Goal: Task Accomplishment & Management: Manage account settings

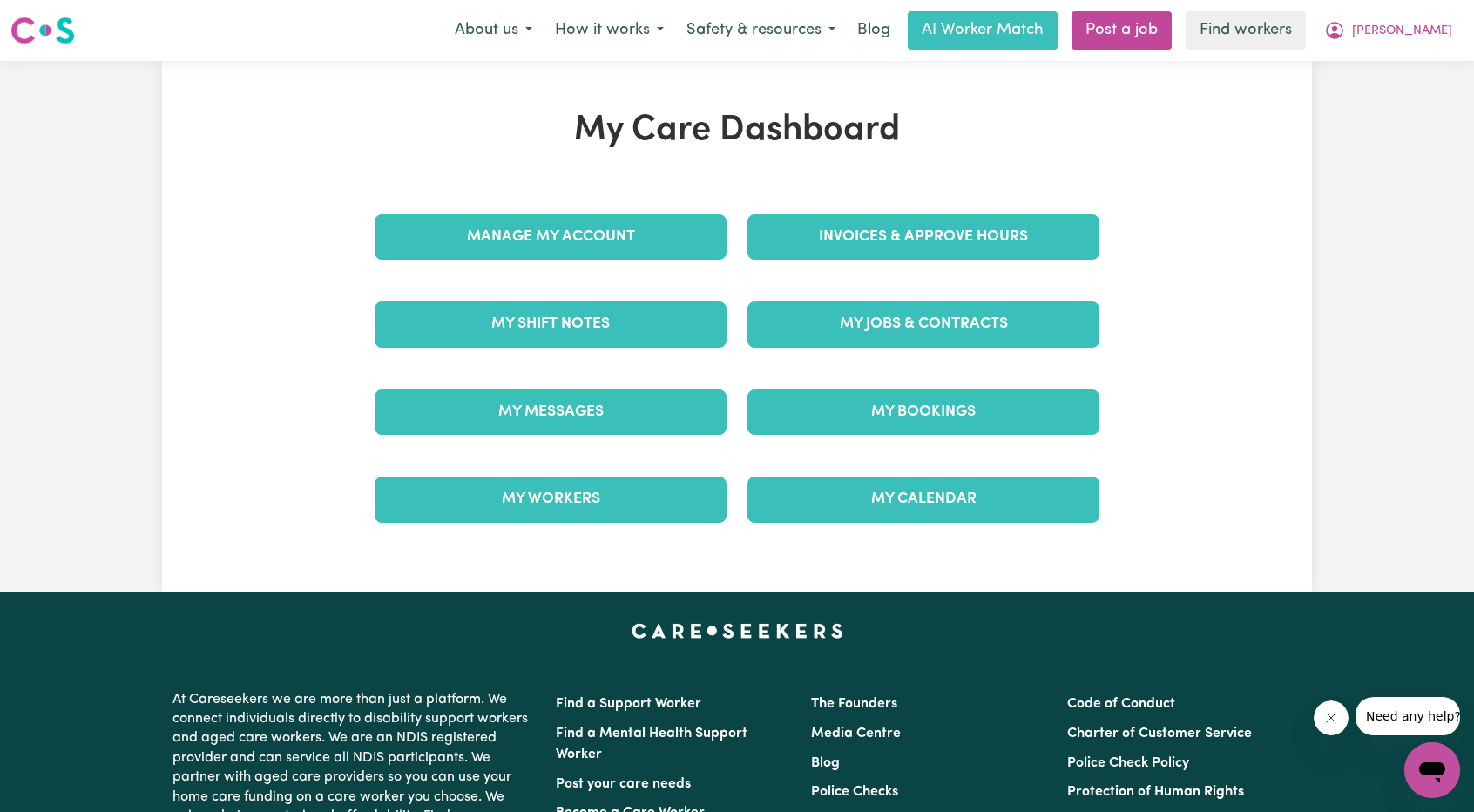
click at [884, 260] on div "Invoices & Approve Hours" at bounding box center [923, 237] width 373 height 87
click at [883, 260] on div "Invoices & Approve Hours" at bounding box center [923, 237] width 373 height 87
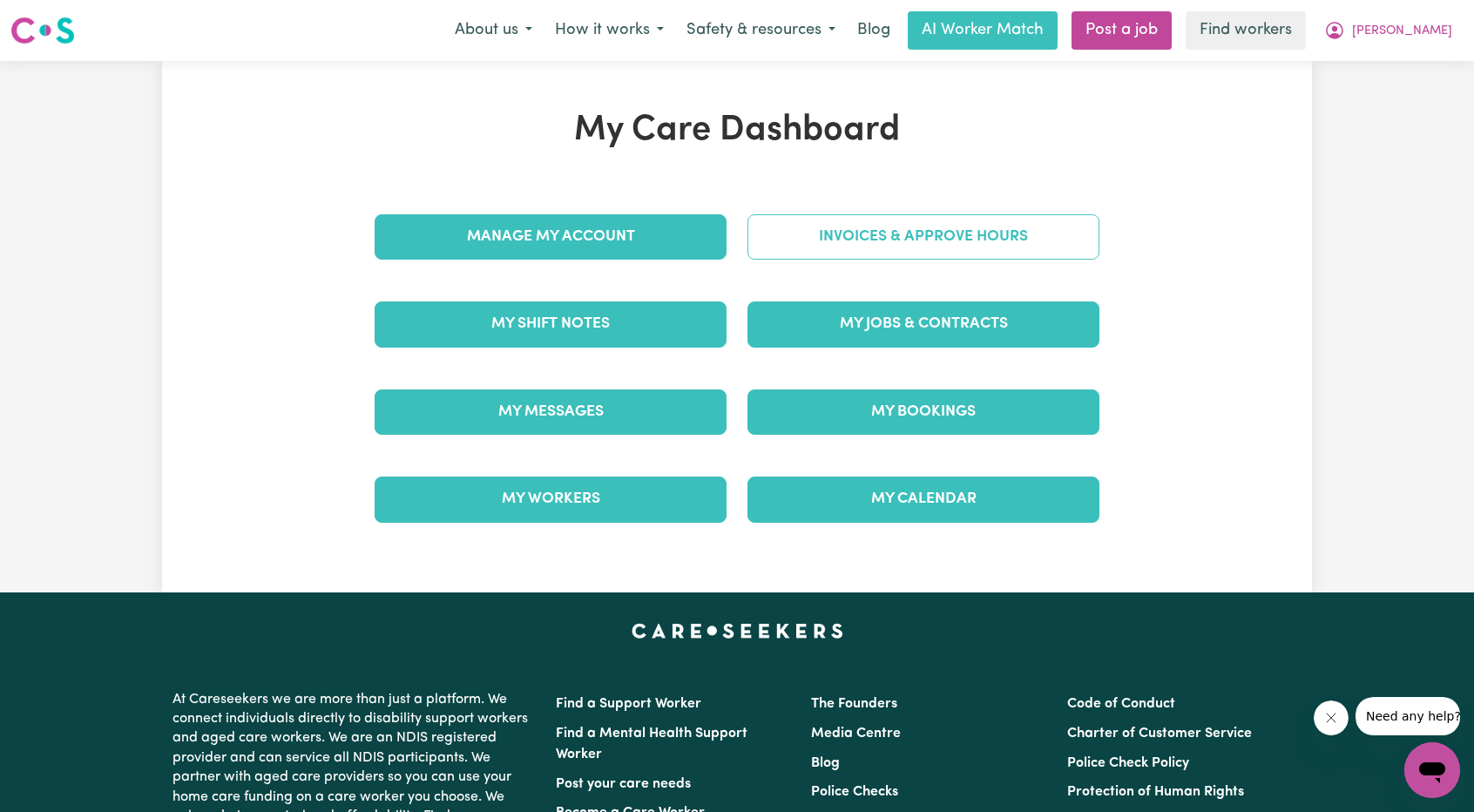
click at [883, 242] on link "Invoices & Approve Hours" at bounding box center [923, 236] width 352 height 45
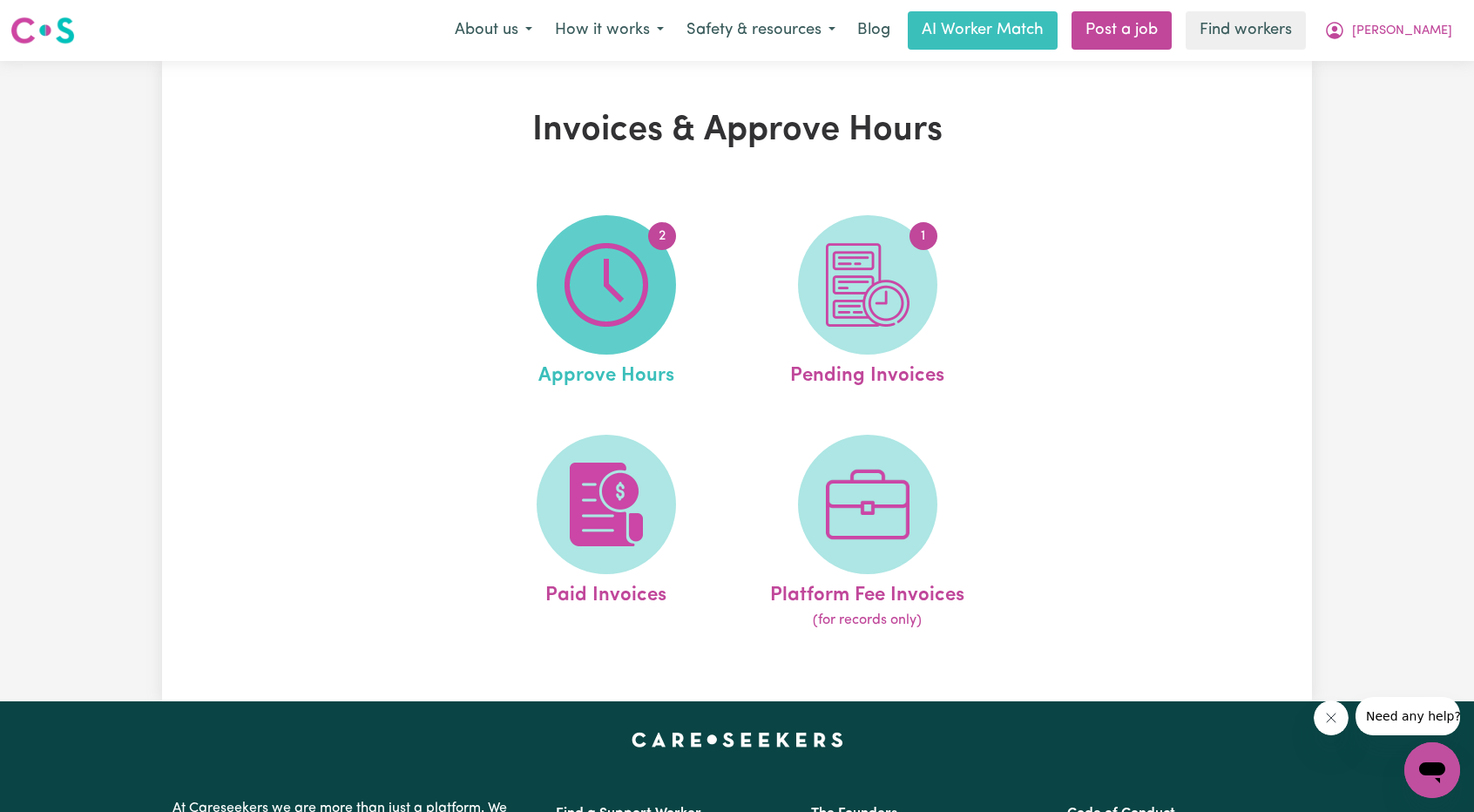
click at [588, 326] on img at bounding box center [606, 285] width 83 height 83
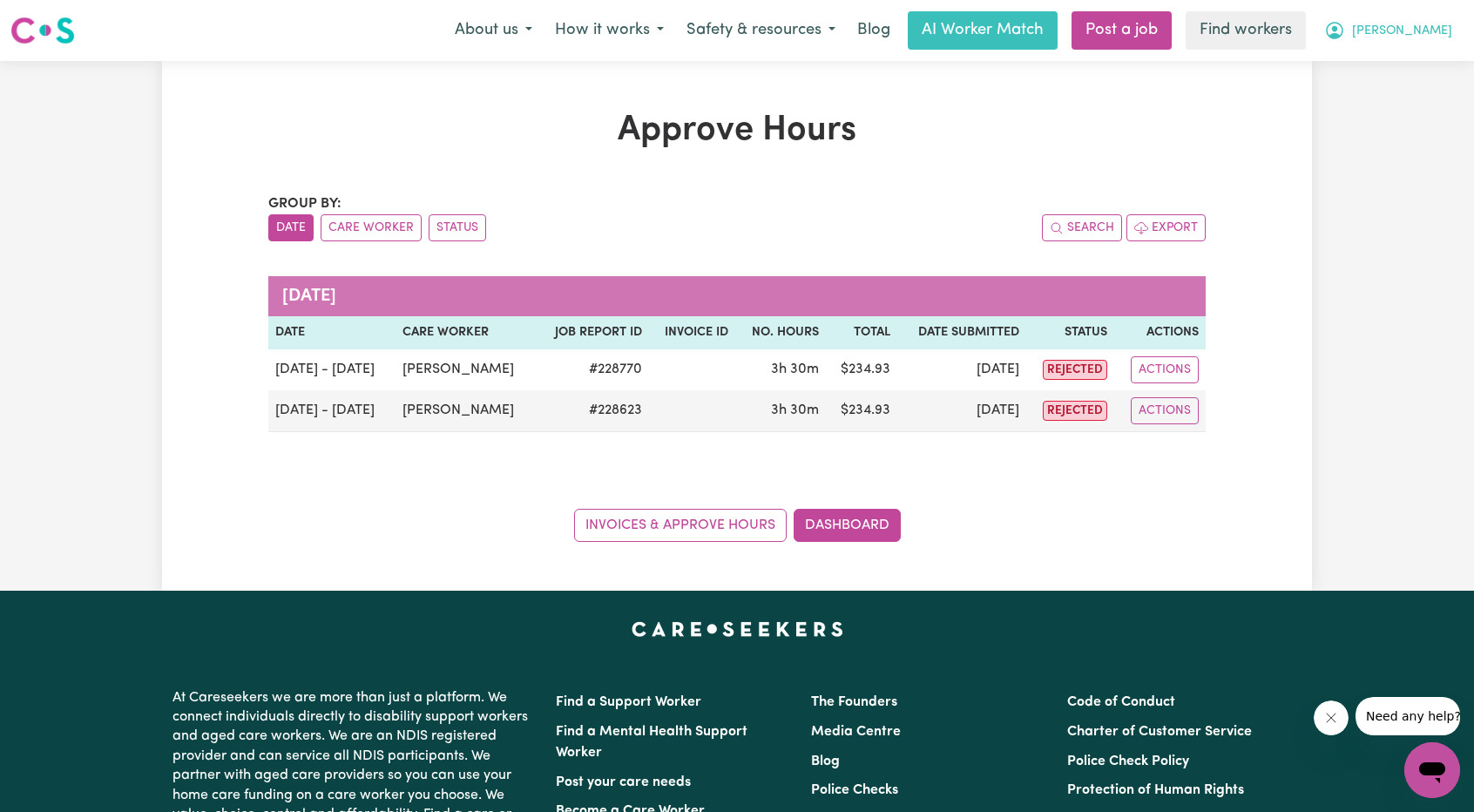
click at [1345, 34] on icon "My Account" at bounding box center [1334, 31] width 21 height 21
click at [1379, 63] on link "My Dashboard" at bounding box center [1393, 68] width 137 height 33
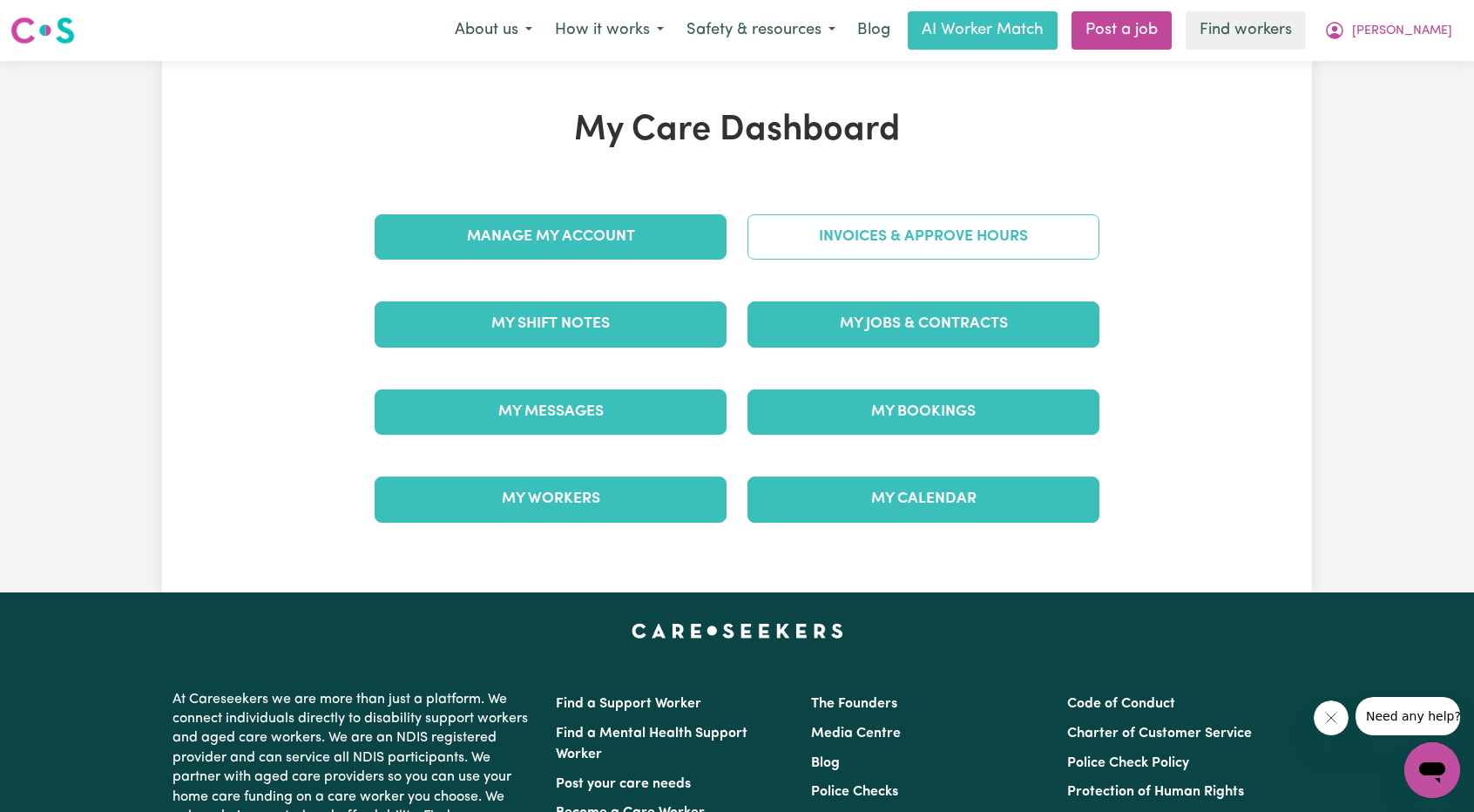
click at [948, 255] on link "Invoices & Approve Hours" at bounding box center [923, 236] width 352 height 45
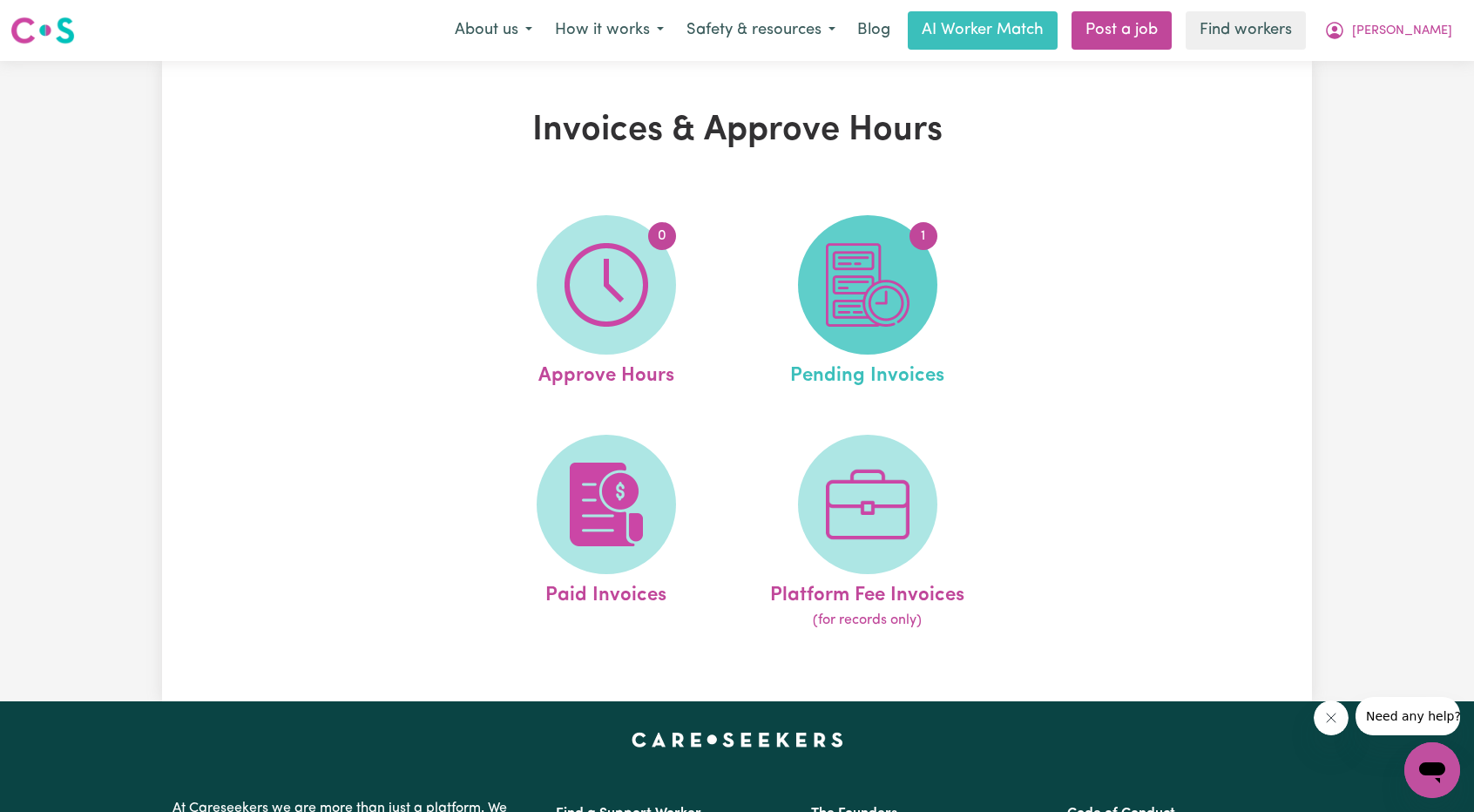
click at [842, 289] on img at bounding box center [868, 285] width 83 height 83
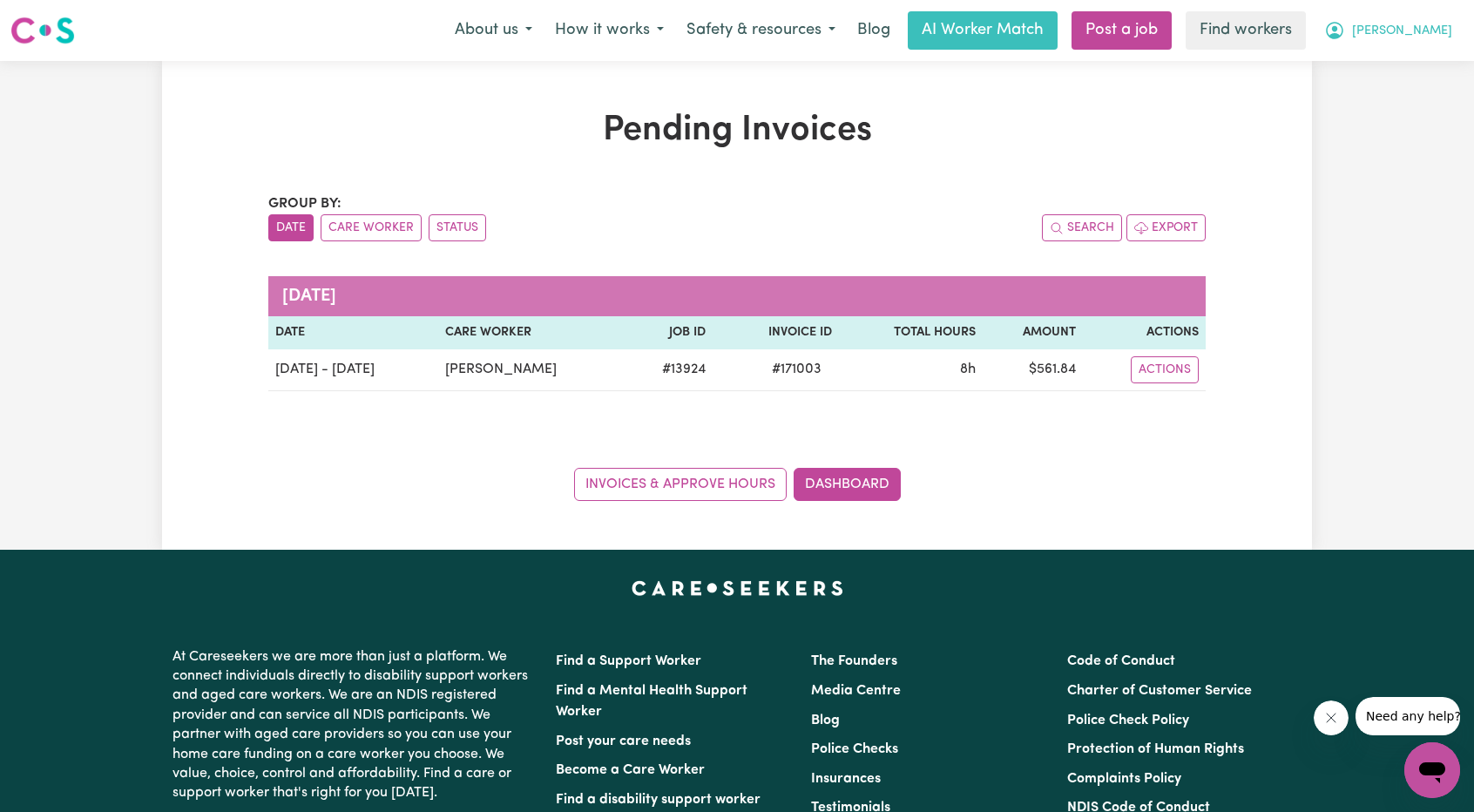
click at [1345, 32] on icon "My Account" at bounding box center [1334, 31] width 21 height 21
click at [1392, 94] on link "Logout" at bounding box center [1393, 100] width 137 height 33
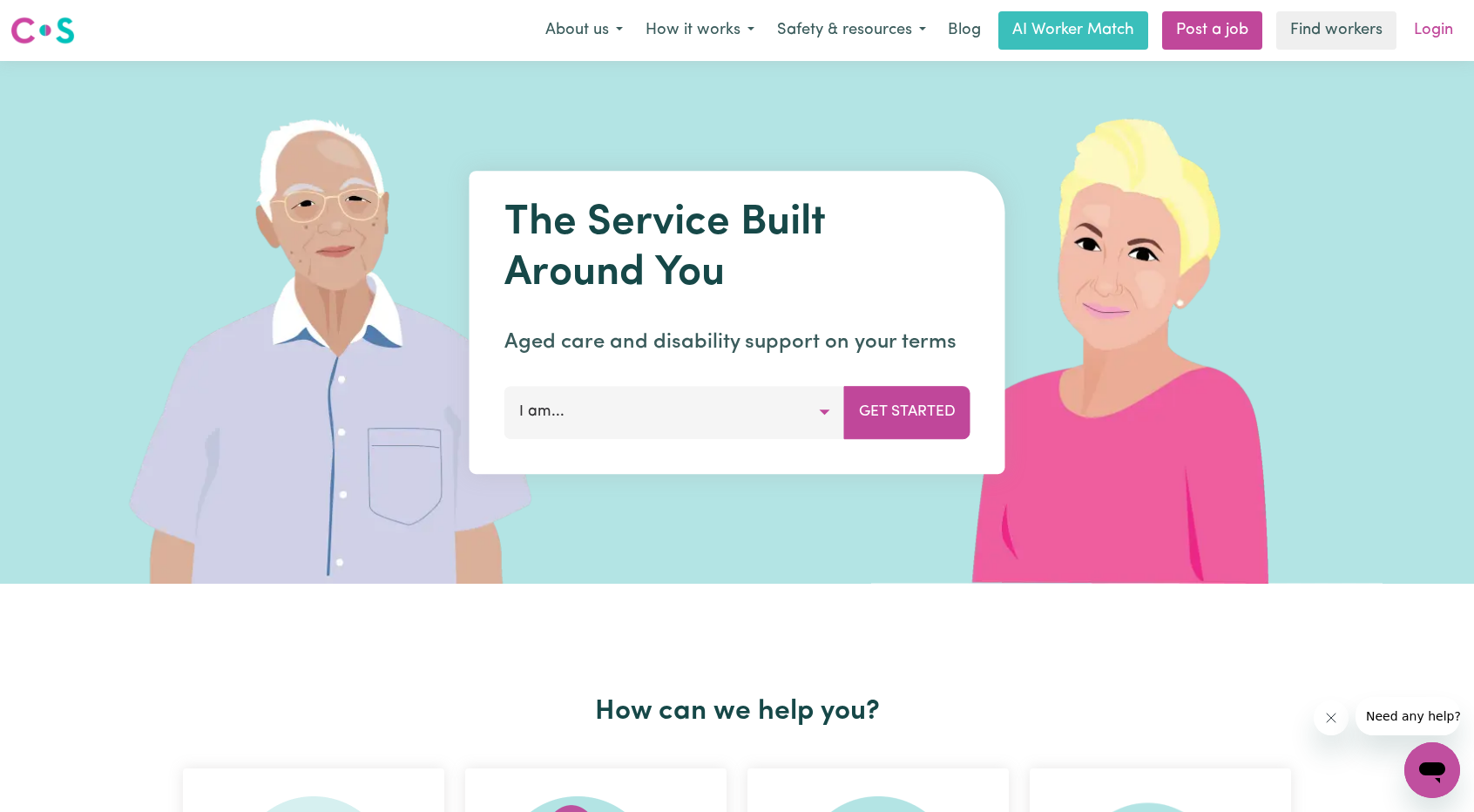
click at [1424, 36] on link "Login" at bounding box center [1433, 30] width 60 height 38
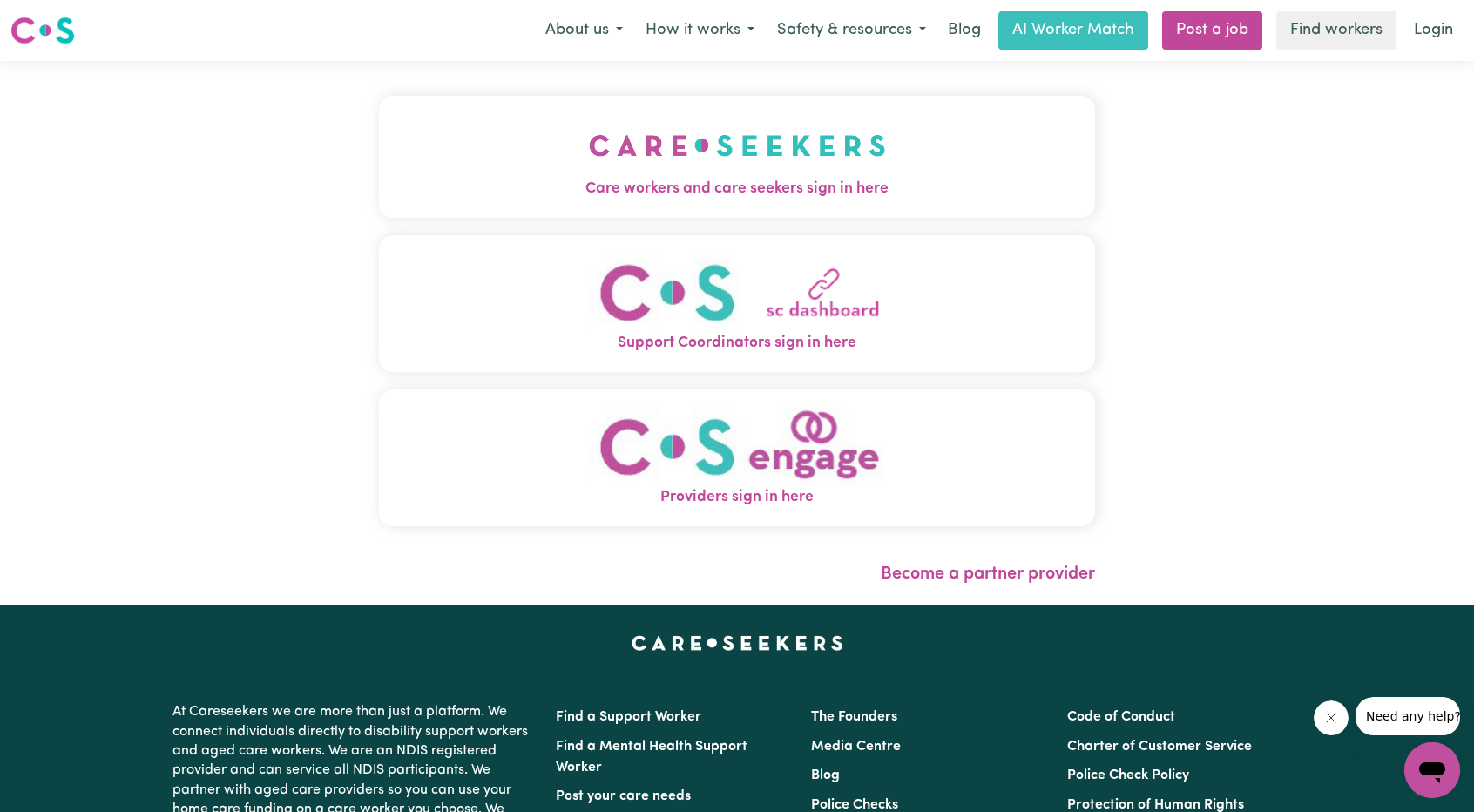
click at [551, 181] on span "Care workers and care seekers sign in here" at bounding box center [737, 189] width 716 height 22
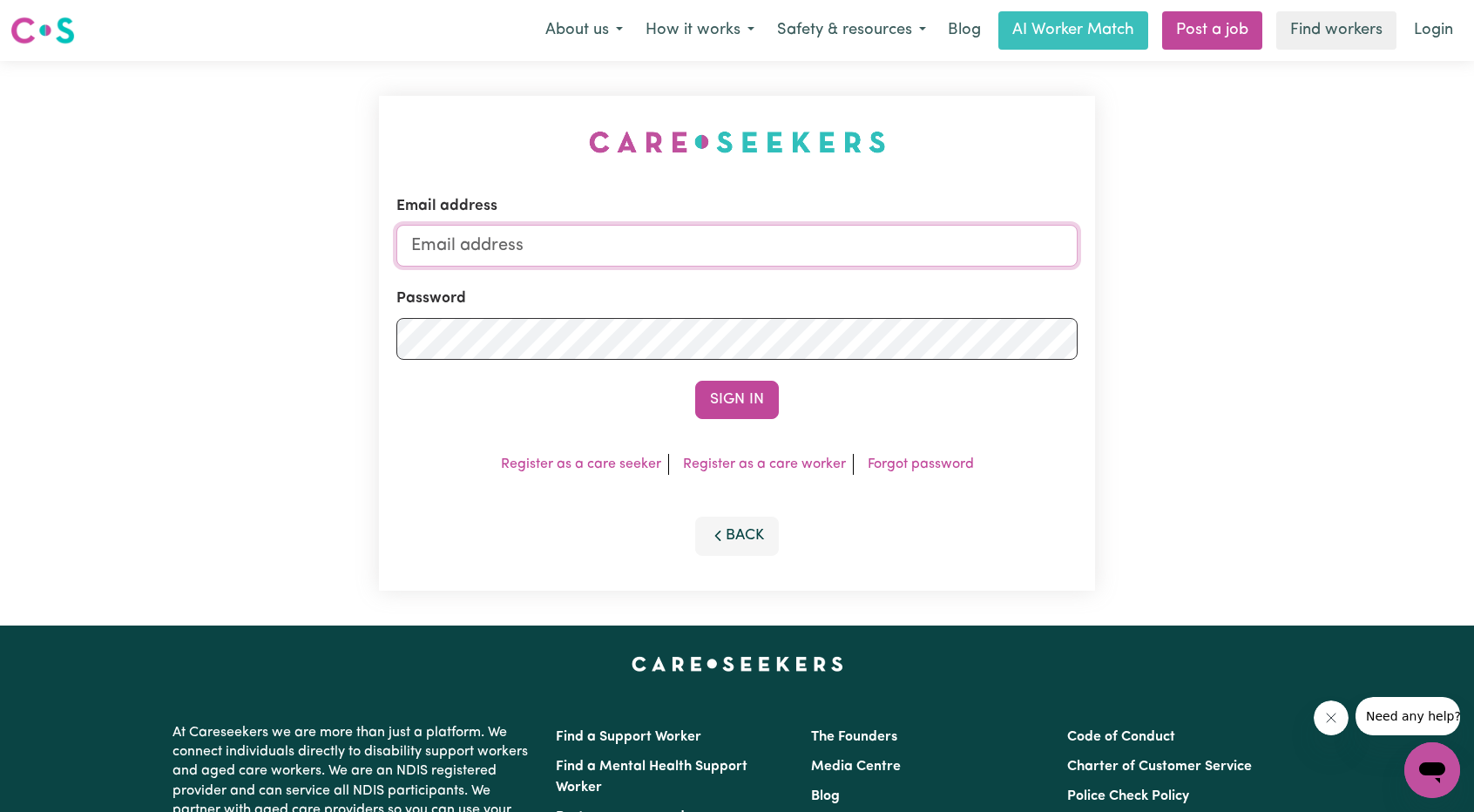
click at [673, 260] on input "Email address" at bounding box center [737, 245] width 681 height 42
drag, startPoint x: 503, startPoint y: 247, endPoint x: 830, endPoint y: 282, distance: 328.9
click at [858, 270] on form "Email address [EMAIL_ADDRESS][PERSON_NAME][DOMAIN_NAME] Password Sign In" at bounding box center [737, 306] width 681 height 223
type input "[EMAIL_ADDRESS][DOMAIN_NAME]"
click at [733, 396] on button "Sign In" at bounding box center [737, 400] width 83 height 38
